Goal: Obtain resource: Obtain resource

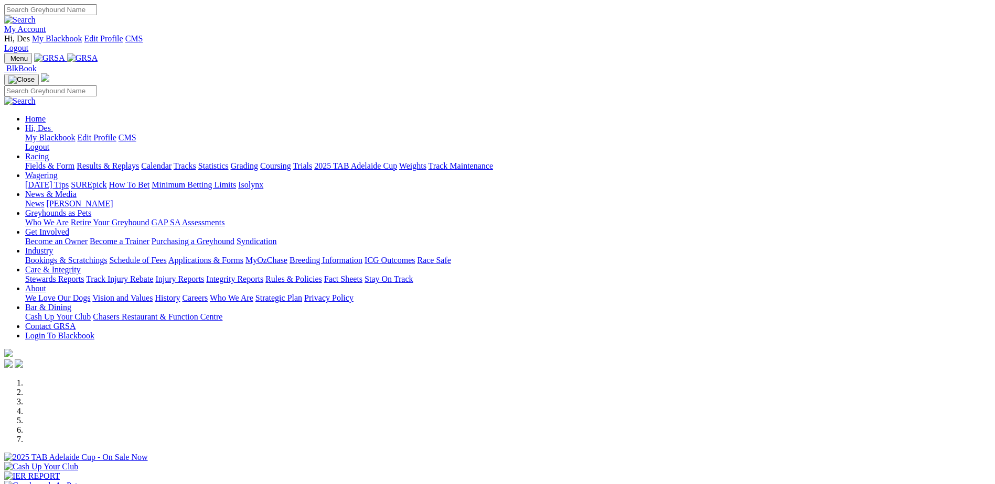
click at [362, 256] on link "Breeding Information" at bounding box center [325, 260] width 73 height 9
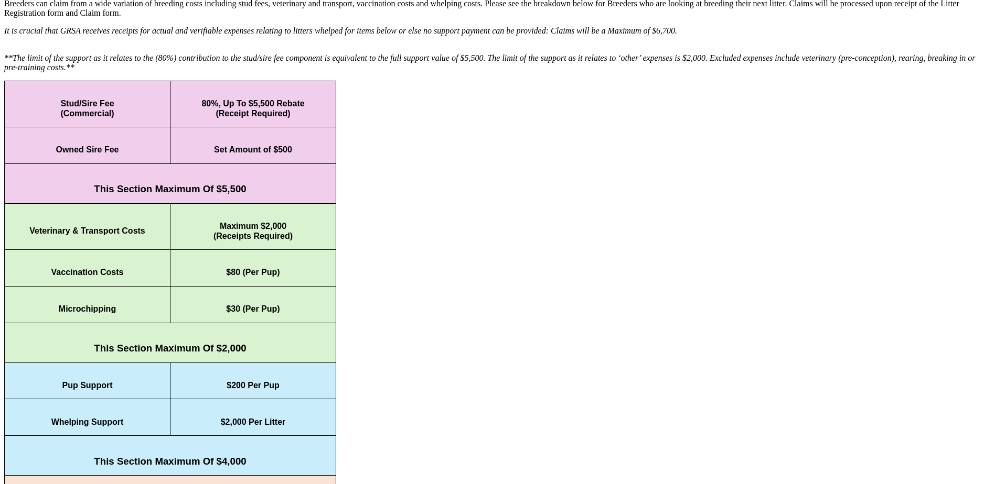
scroll to position [472, 0]
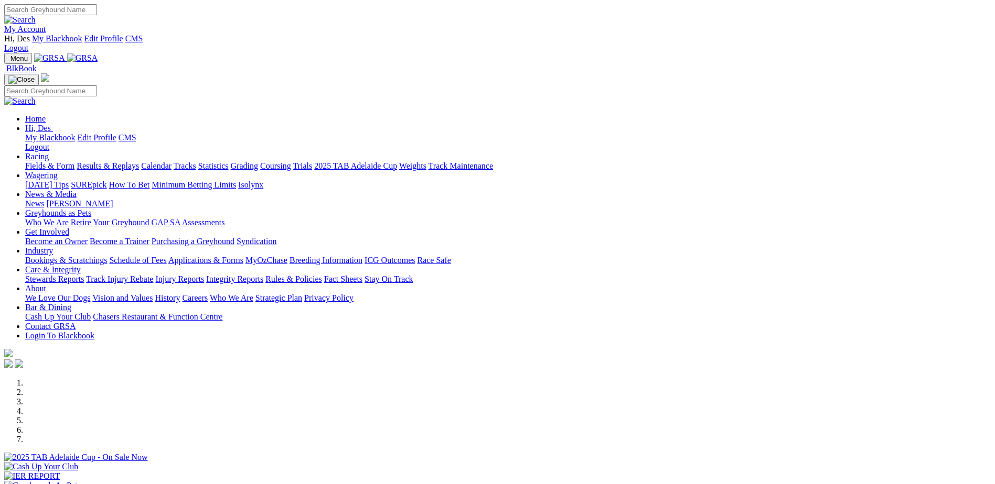
click at [243, 256] on link "Applications & Forms" at bounding box center [205, 260] width 75 height 9
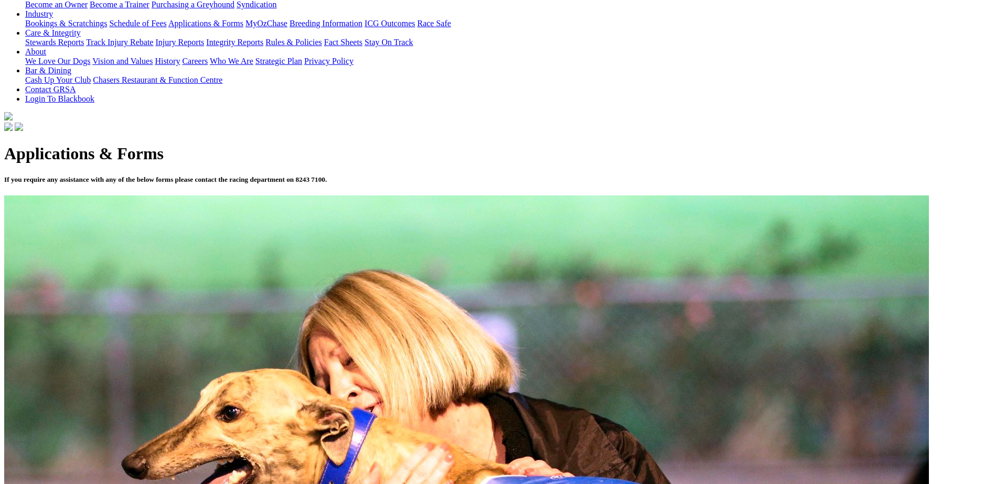
scroll to position [262, 0]
